Goal: Task Accomplishment & Management: Manage account settings

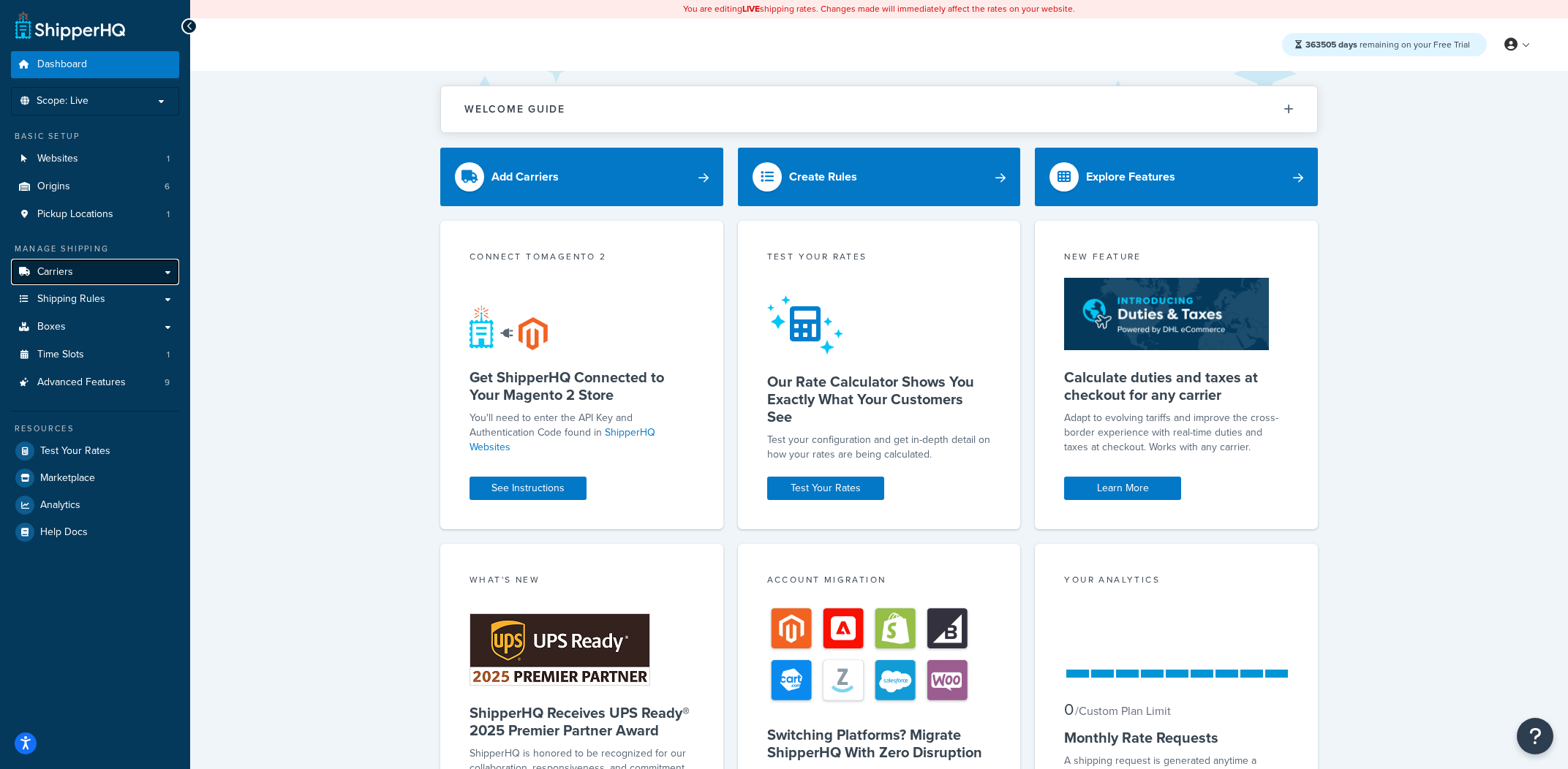
click at [175, 284] on link "Carriers" at bounding box center [95, 272] width 168 height 27
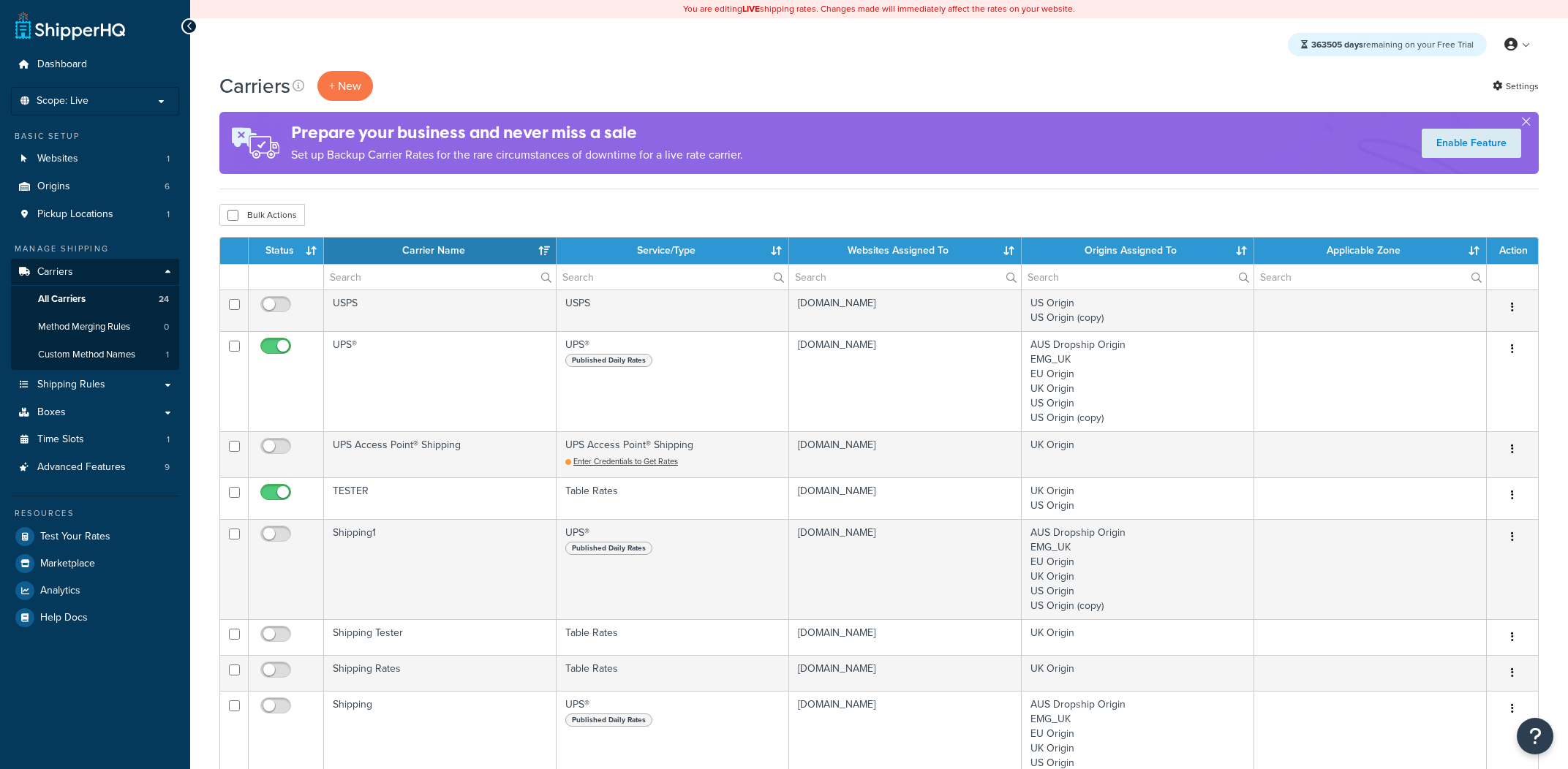
select select "15"
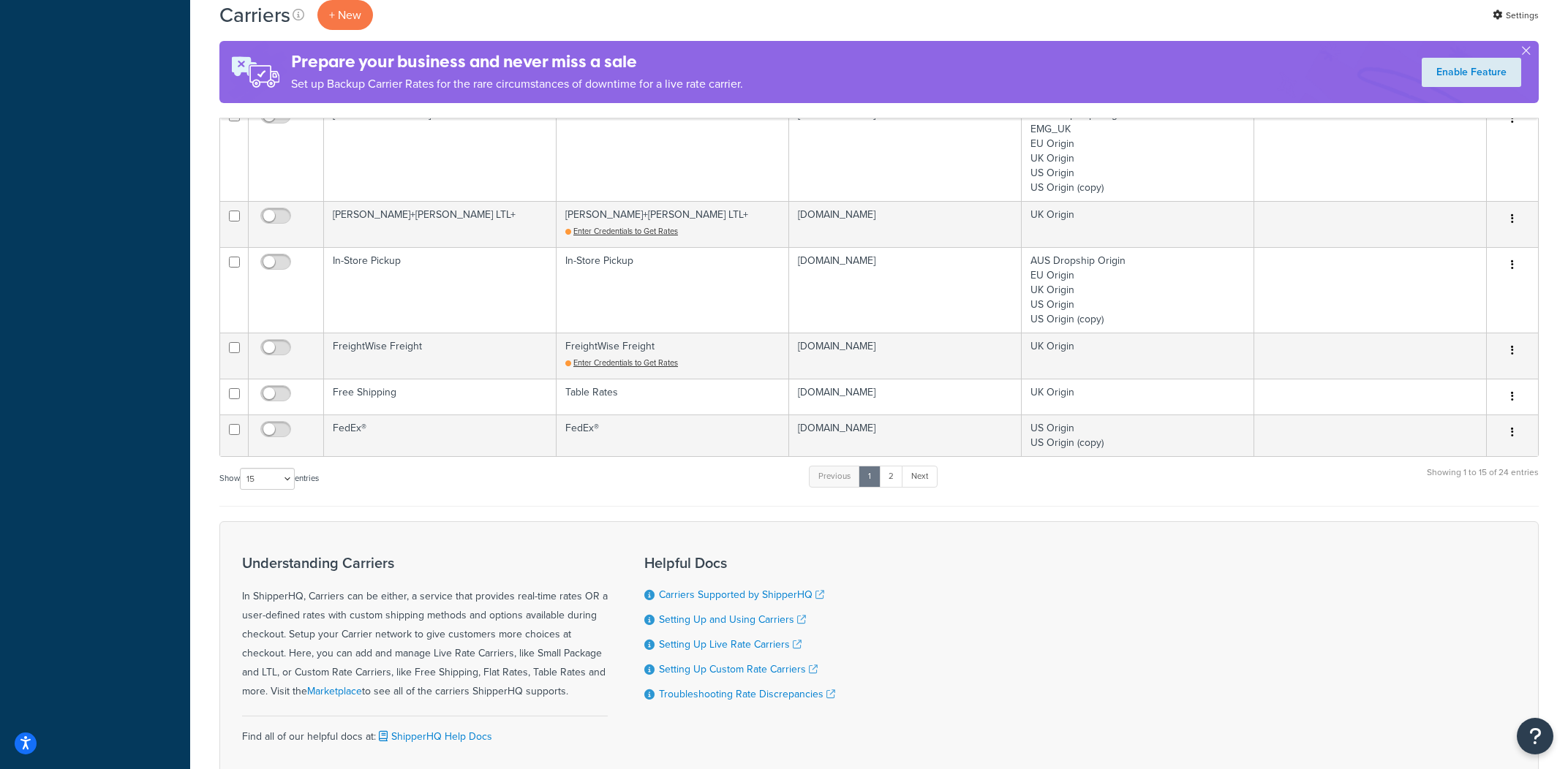
scroll to position [838, 0]
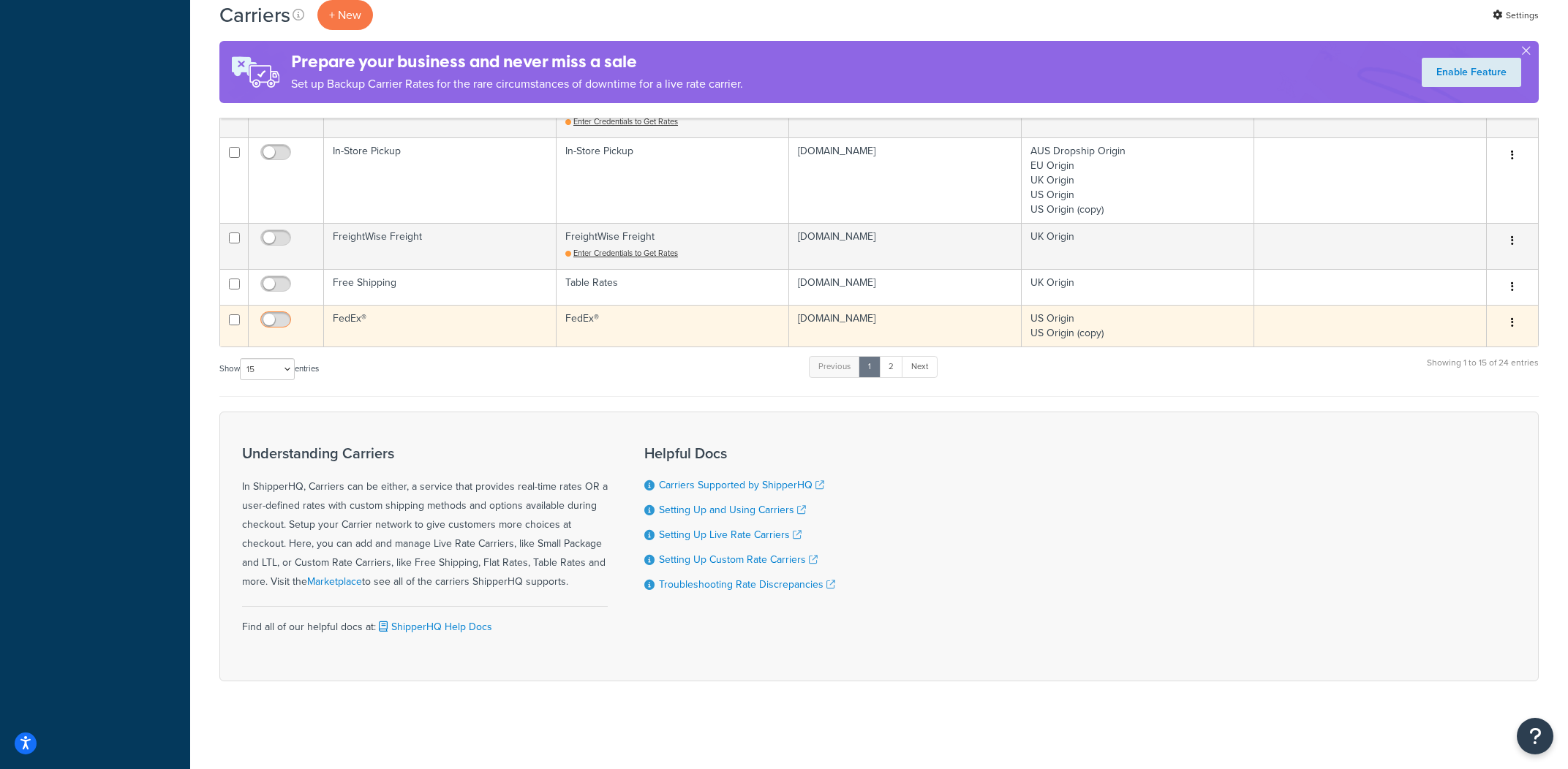
click at [285, 321] on input "checkbox" at bounding box center [278, 323] width 41 height 18
checkbox input "true"
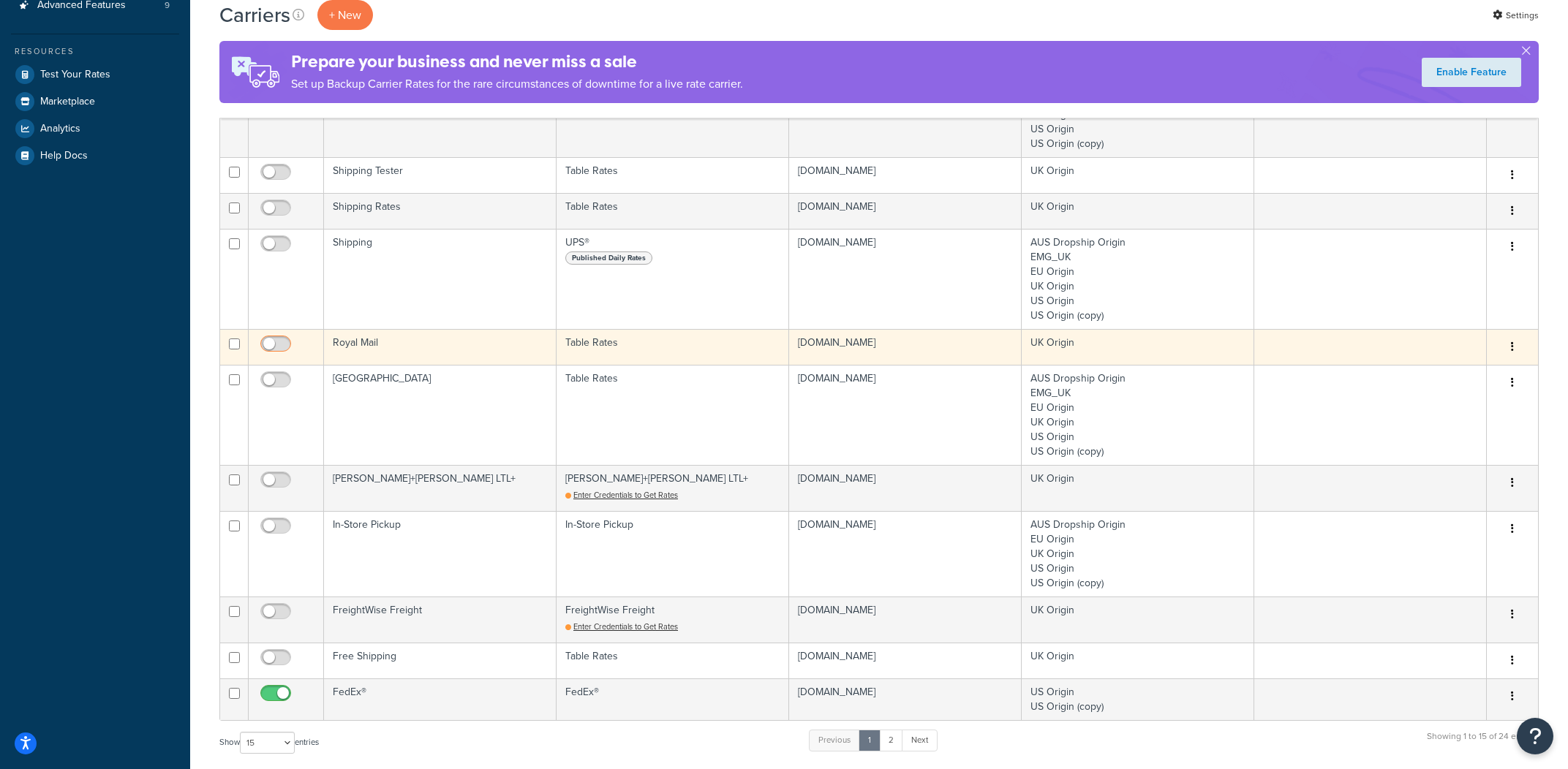
scroll to position [249, 0]
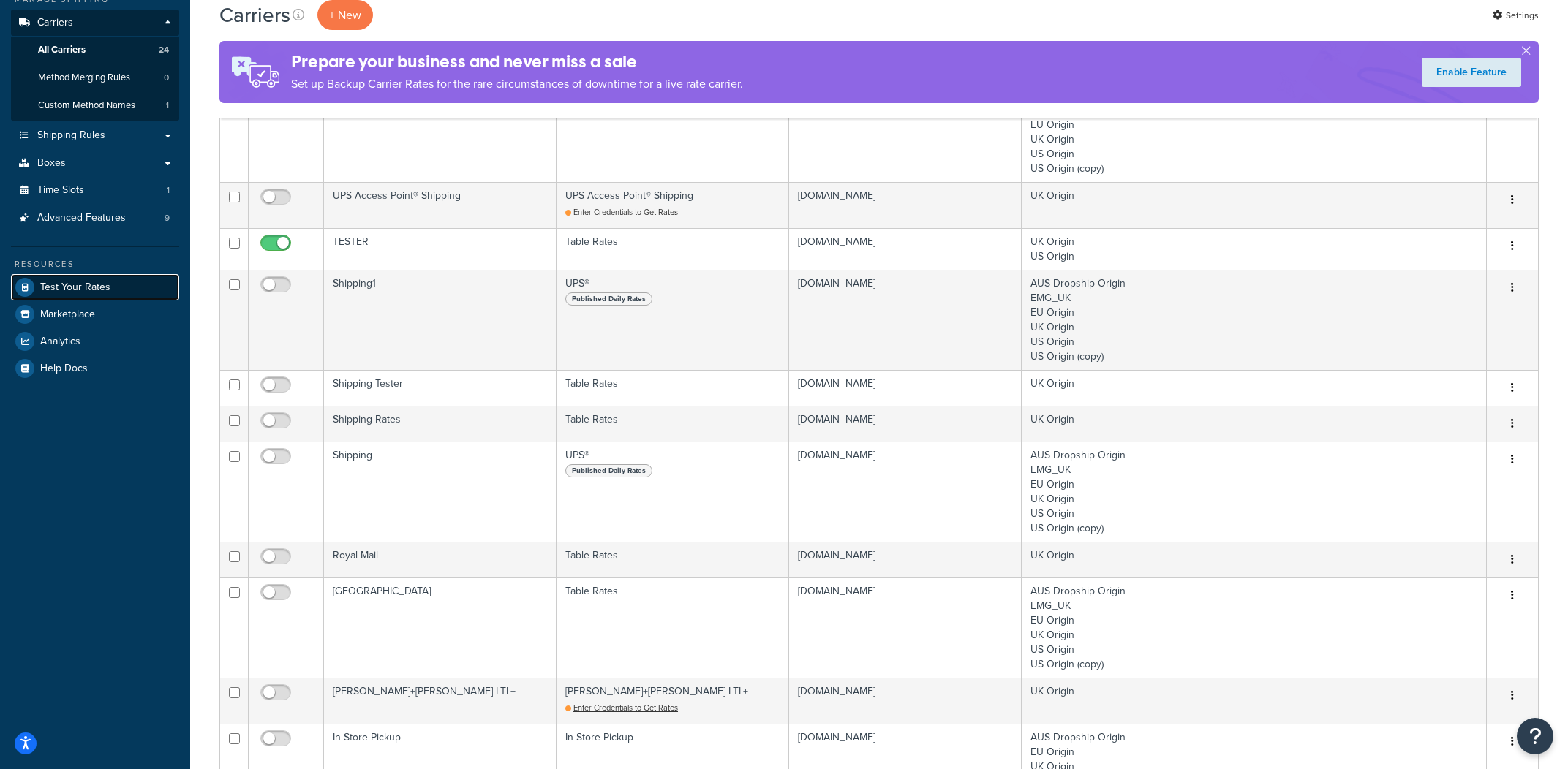
click at [116, 277] on link "Test Your Rates" at bounding box center [95, 287] width 168 height 26
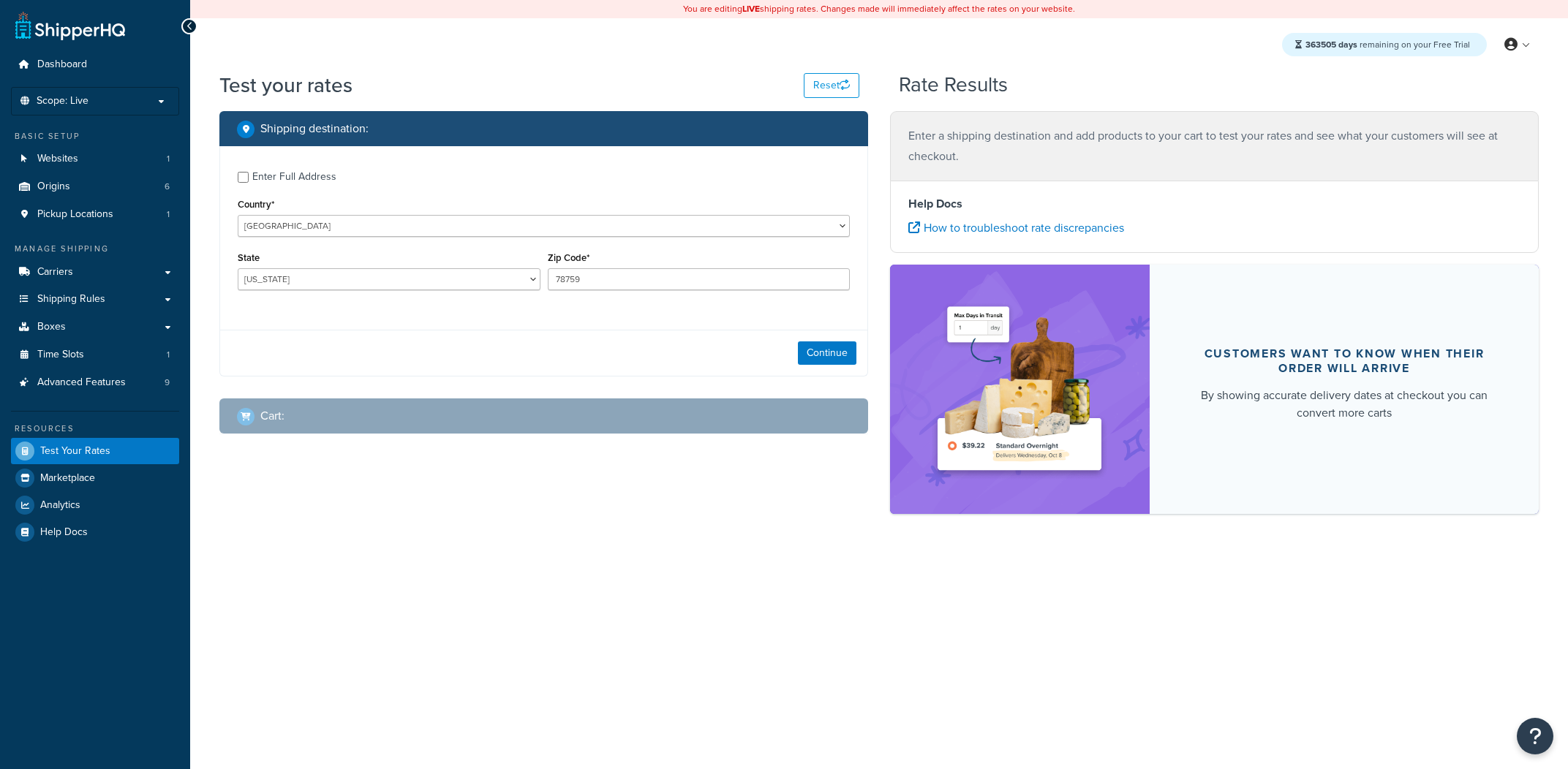
select select "[GEOGRAPHIC_DATA]"
click at [852, 355] on button "Continue" at bounding box center [827, 353] width 59 height 24
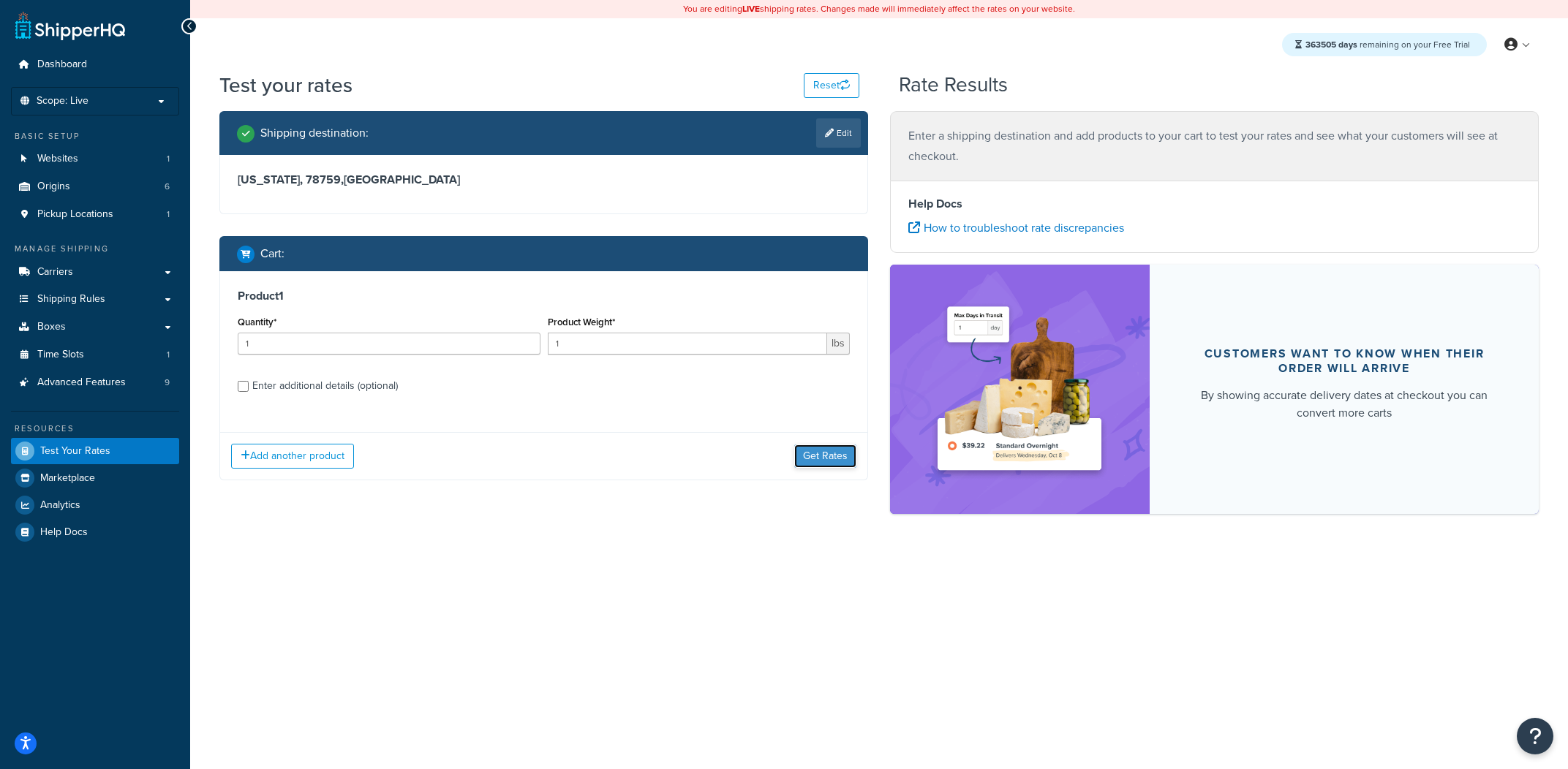
click at [807, 457] on button "Get Rates" at bounding box center [825, 456] width 62 height 24
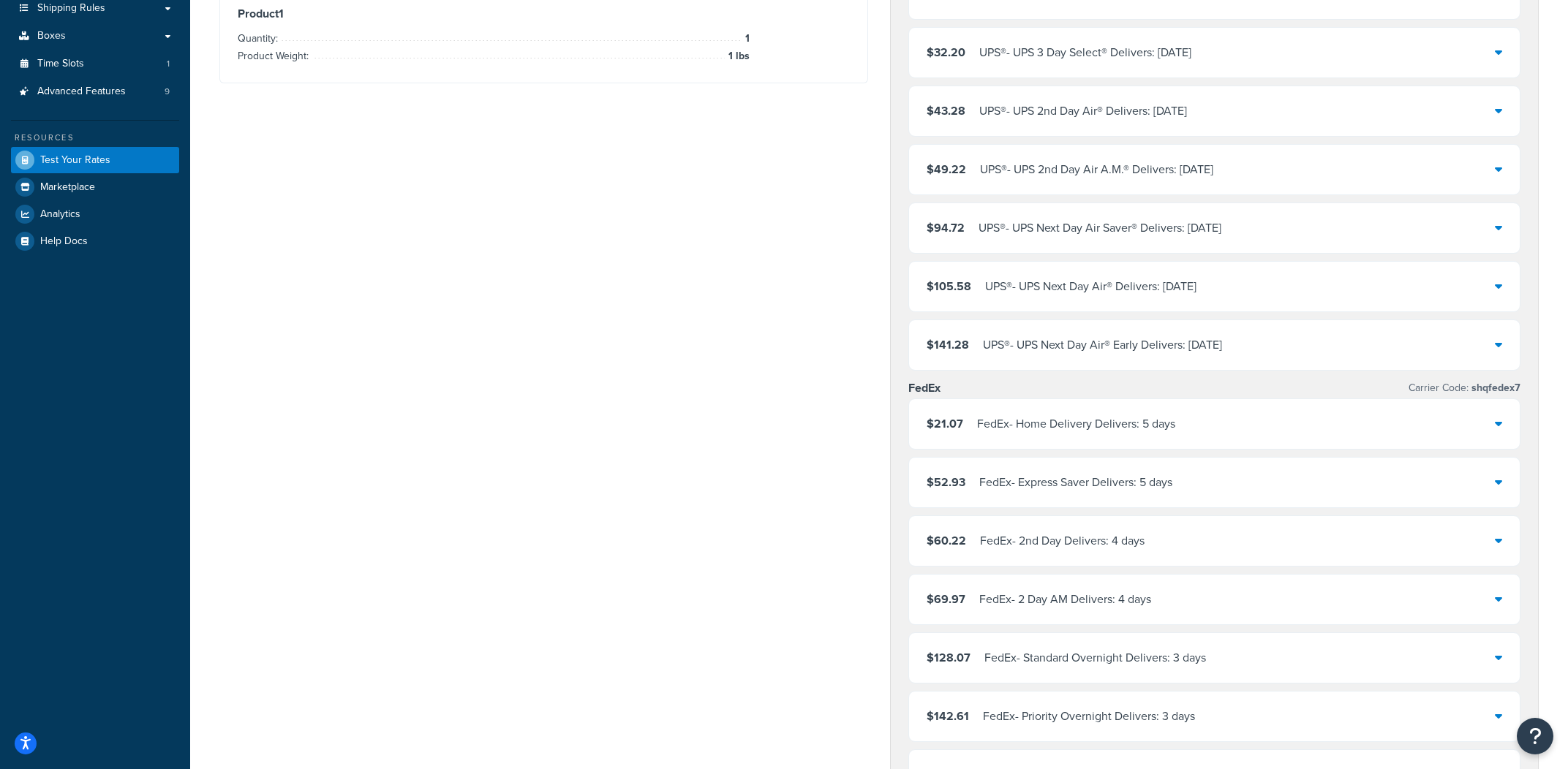
scroll to position [292, 0]
click at [1187, 427] on div "$21.07 FedEx - Home Delivery Delivers: 5 days" at bounding box center [1215, 423] width 610 height 50
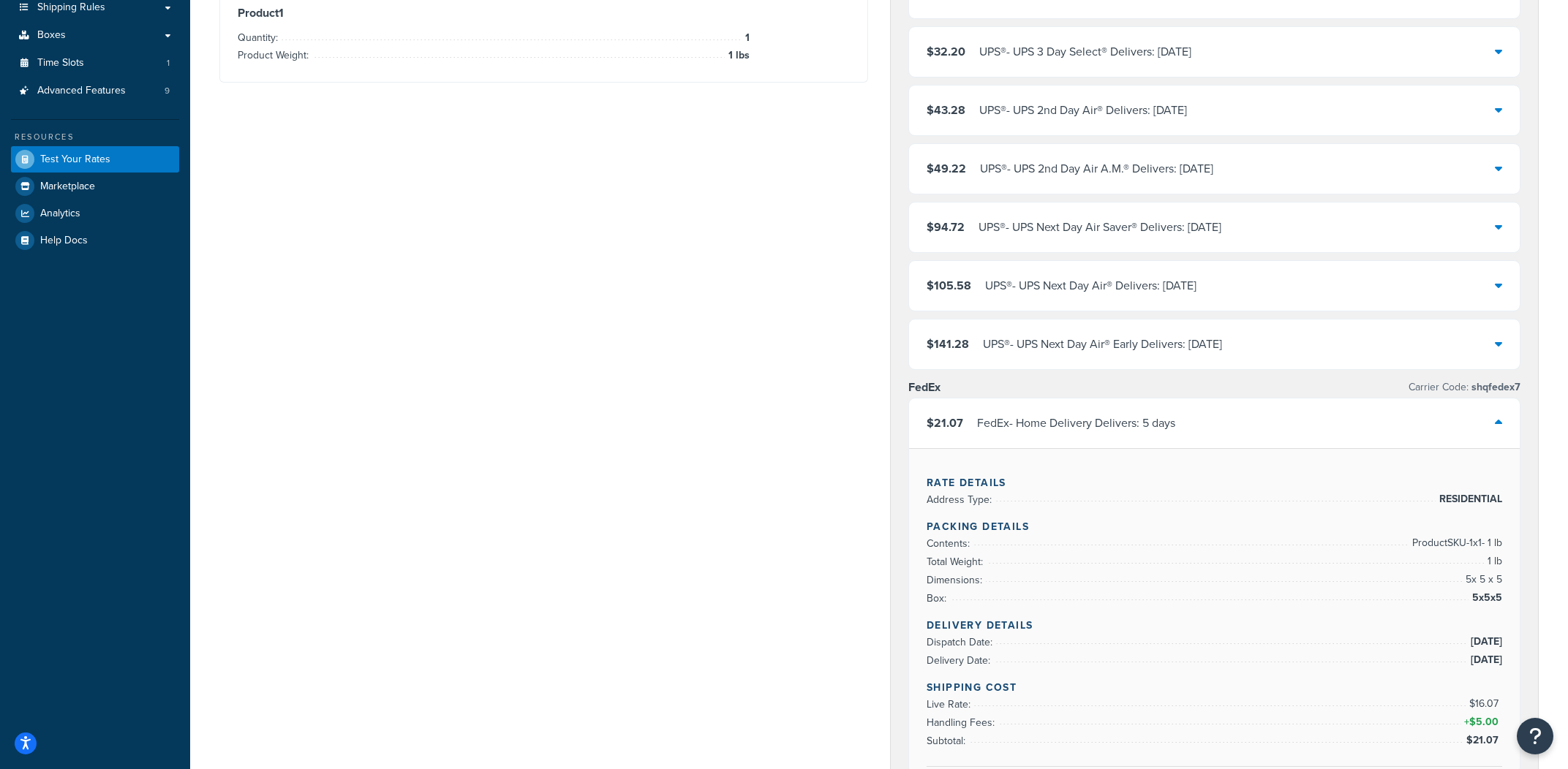
click at [1187, 427] on div "$21.07 FedEx - Home Delivery Delivers: 5 days" at bounding box center [1215, 423] width 610 height 50
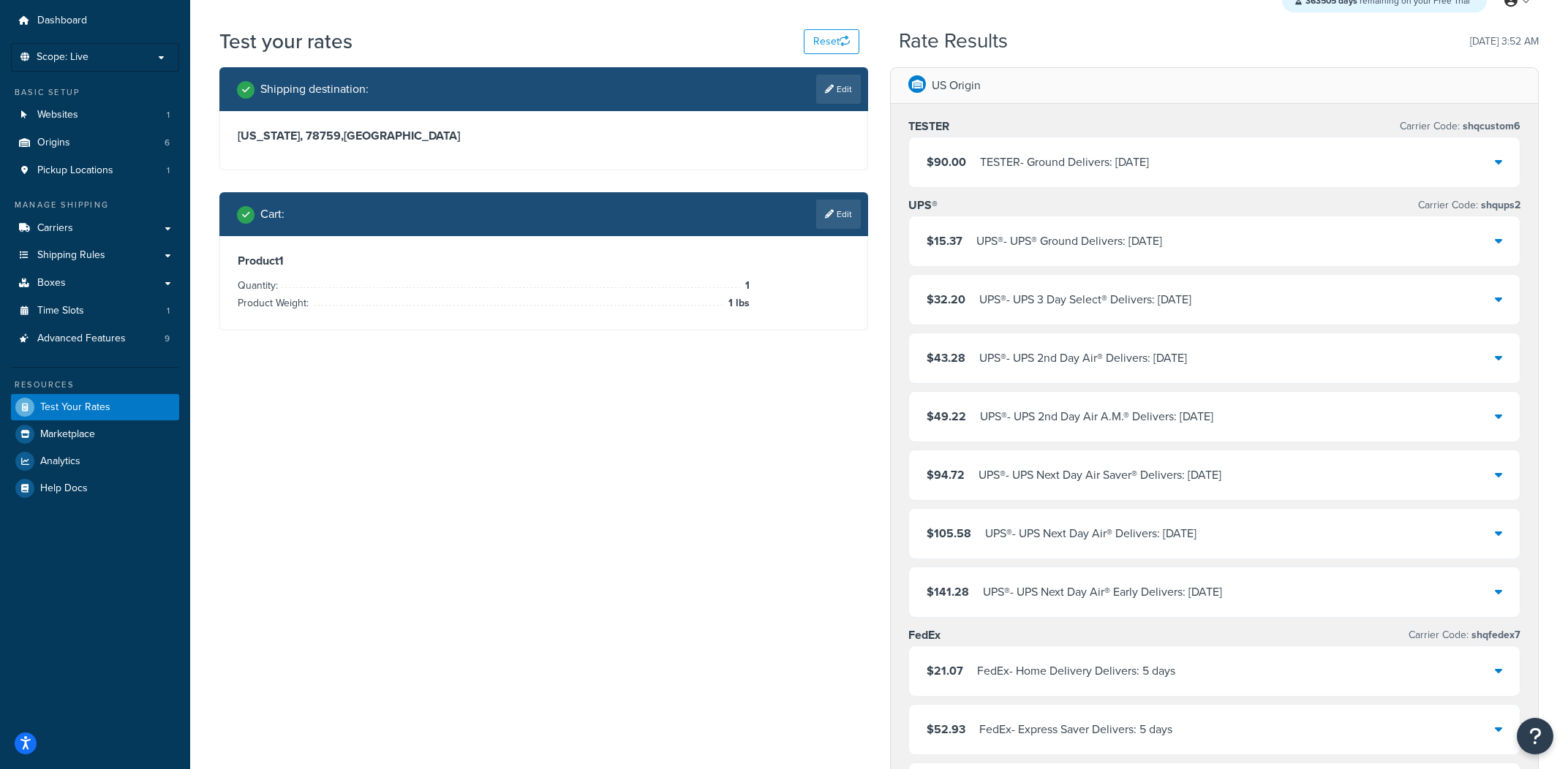
scroll to position [0, 0]
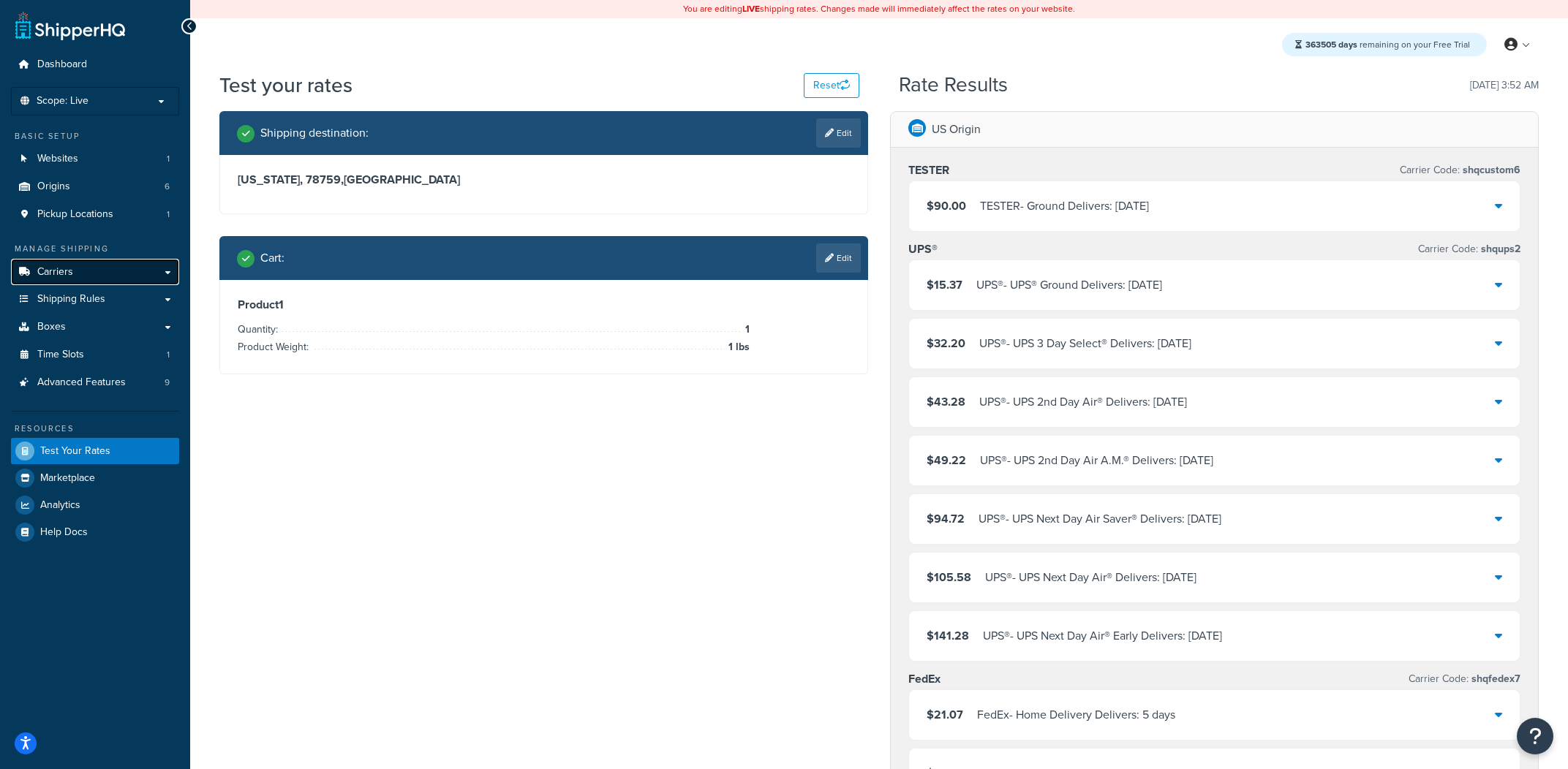
click at [136, 267] on link "Carriers" at bounding box center [95, 272] width 168 height 27
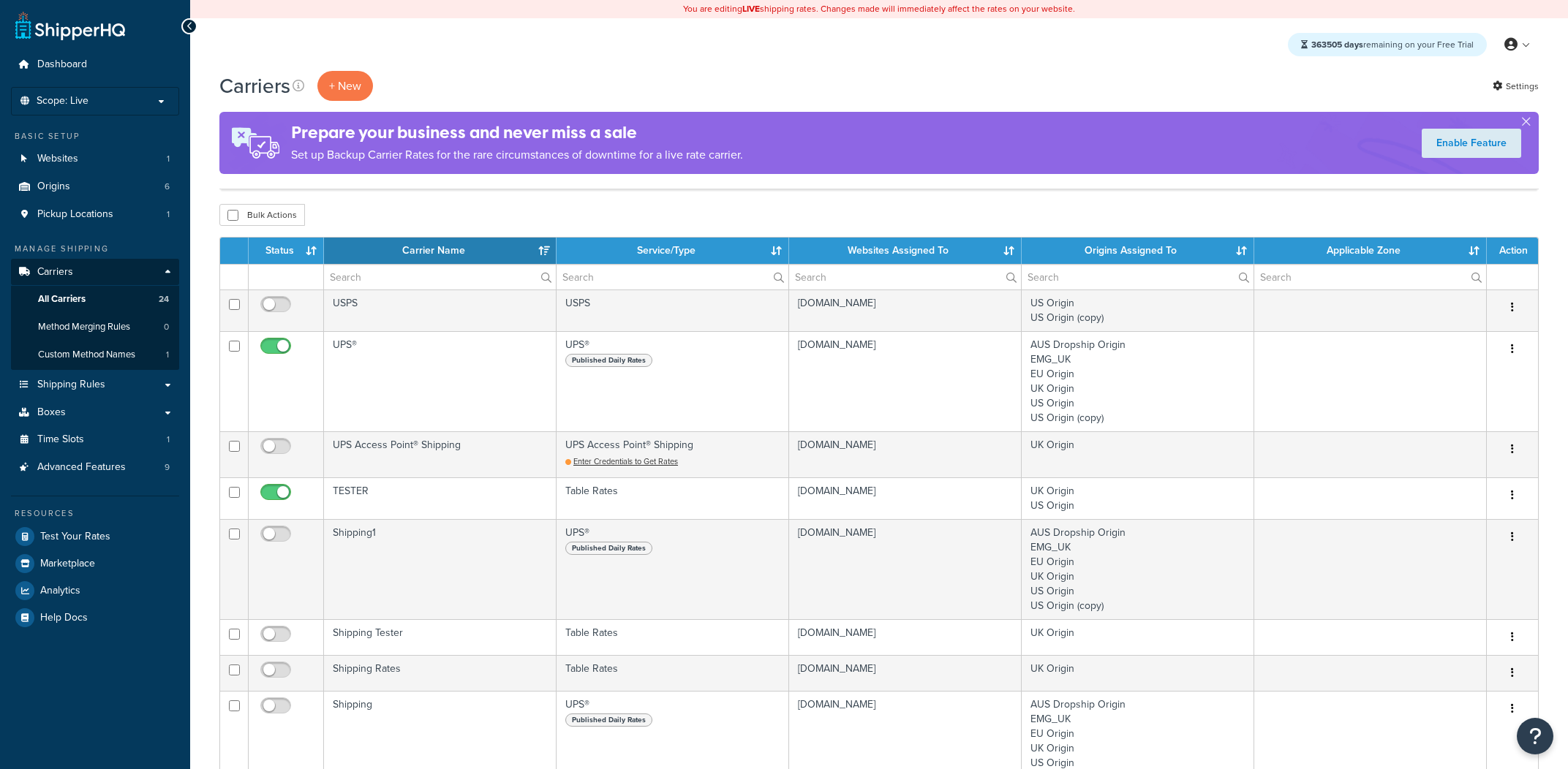
select select "15"
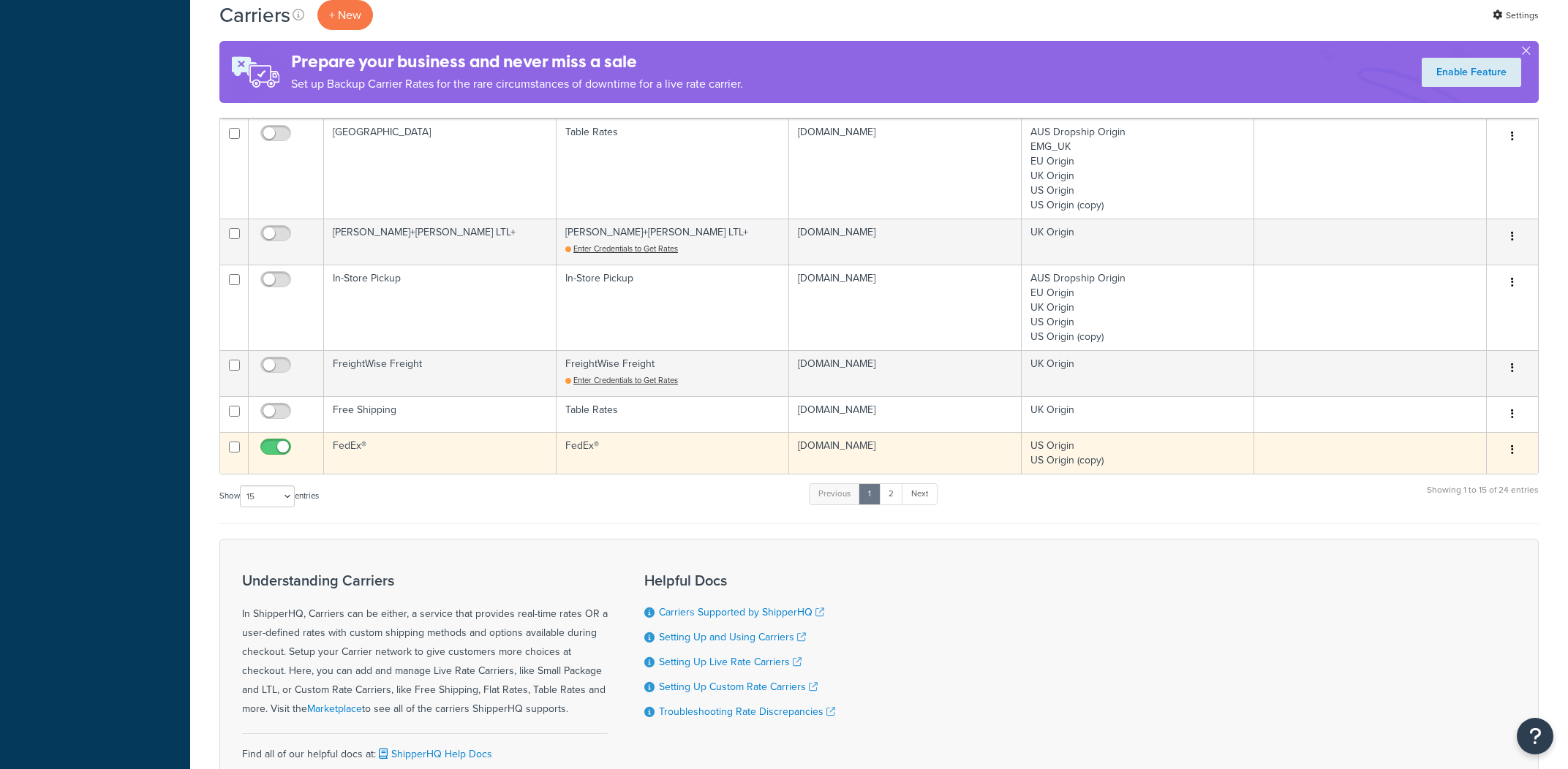
scroll to position [786, 0]
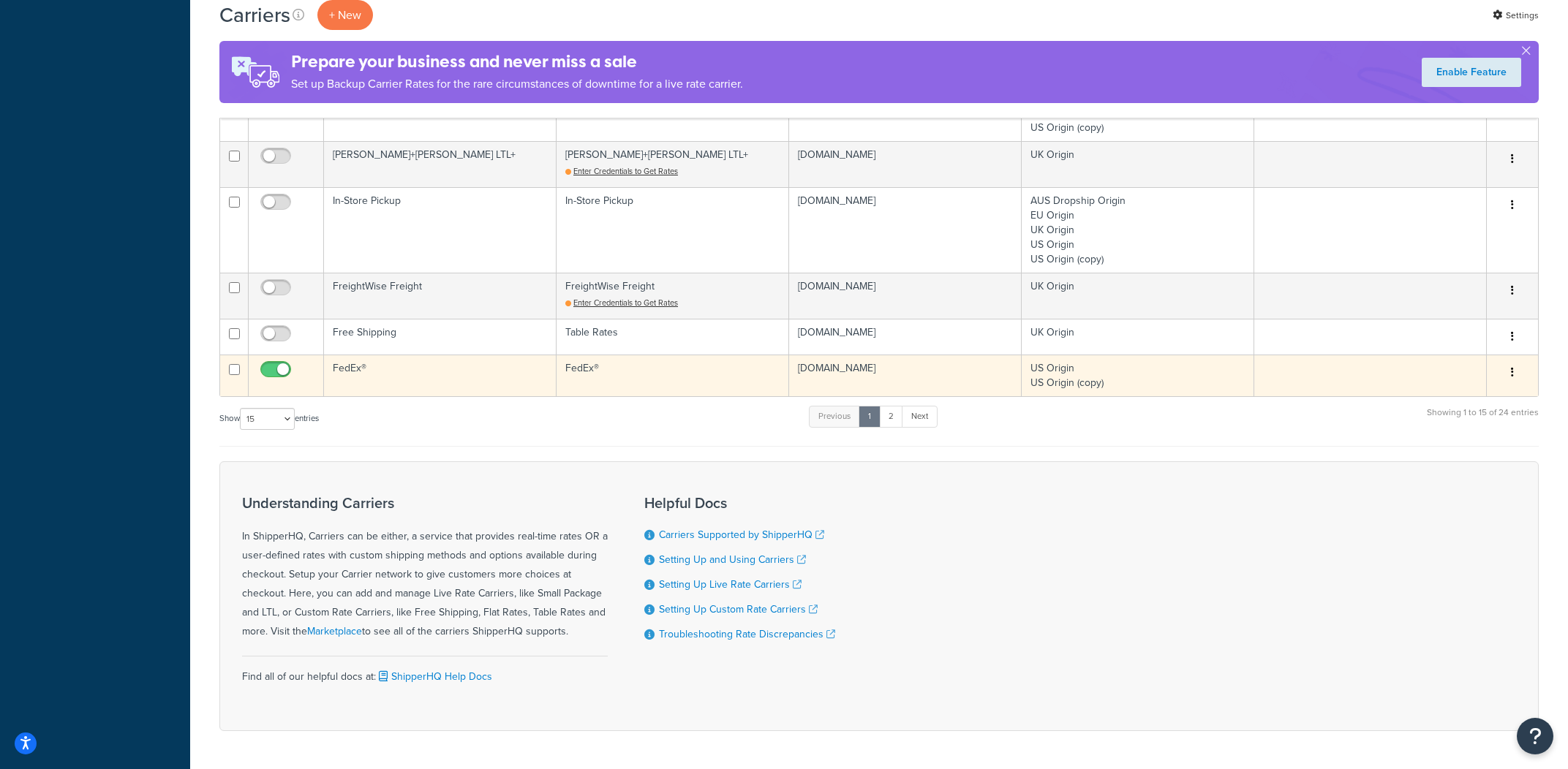
click at [395, 381] on td "FedEx®" at bounding box center [441, 375] width 233 height 42
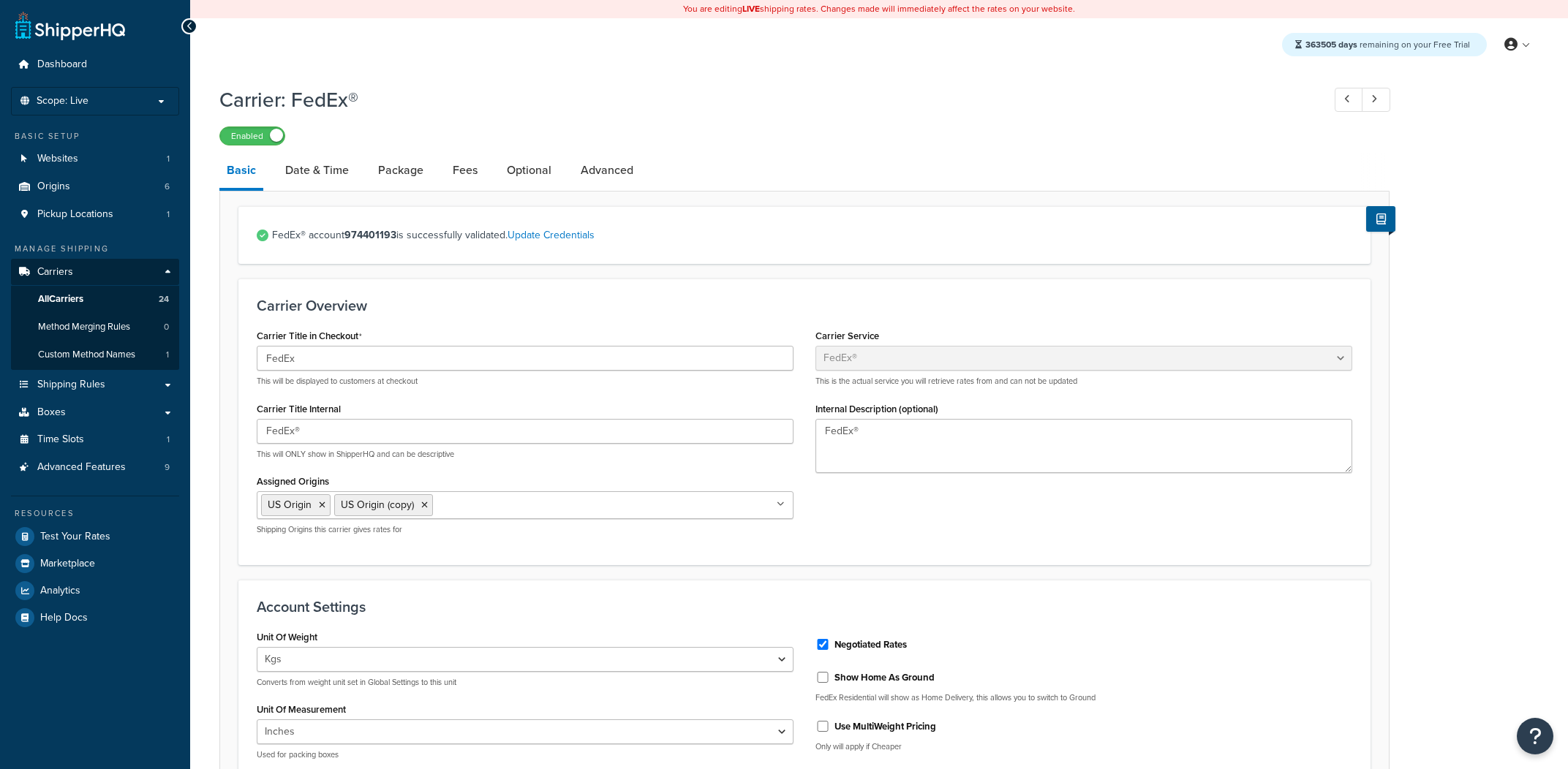
select select "fedEx"
select select "kg"
select select "REGULAR_PICKUP"
select select "YOUR_PACKAGING"
